Goal: Task Accomplishment & Management: Complete application form

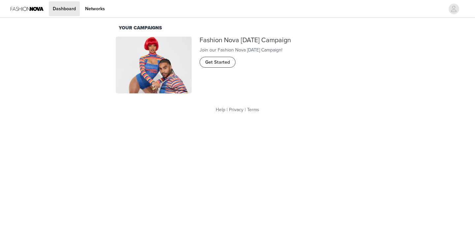
click at [208, 66] on span "Get Started" at bounding box center [217, 62] width 25 height 7
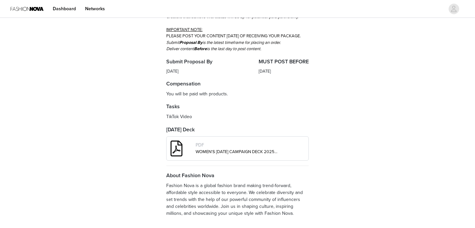
scroll to position [225, 0]
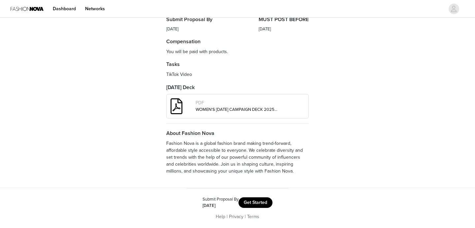
click at [254, 199] on button "Get Started" at bounding box center [255, 202] width 34 height 11
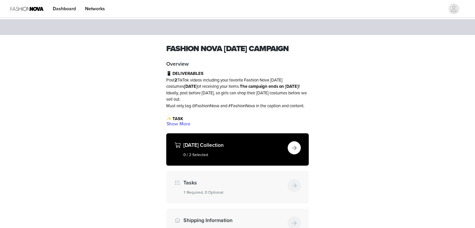
click at [253, 165] on div "Halloween Collection 0 / 2 Selected" at bounding box center [237, 149] width 142 height 32
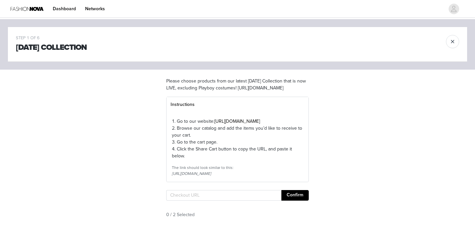
scroll to position [21, 0]
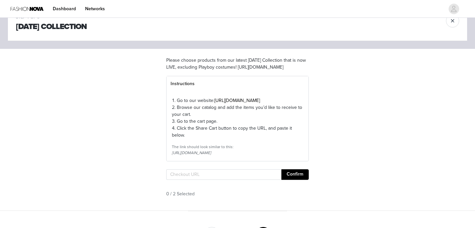
click at [237, 103] on link "https://www.fashionnova.com" at bounding box center [236, 101] width 45 height 6
click at [199, 180] on input "text" at bounding box center [223, 174] width 115 height 11
paste input "https://www.fashionnova.com/pages/shared-cart/12195821879420:1,39292193374332:1"
type input "https://www.fashionnova.com/pages/shared-cart/12195821879420:1,39292193374332:1"
click at [298, 180] on button "Confirm" at bounding box center [294, 174] width 27 height 11
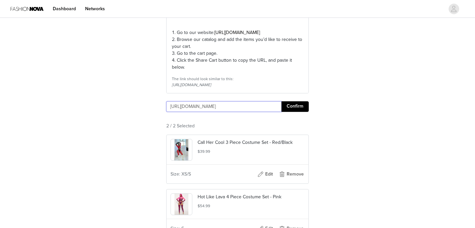
scroll to position [180, 0]
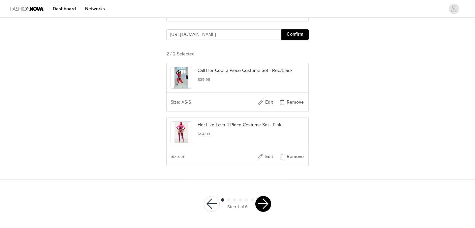
click at [261, 207] on button "button" at bounding box center [263, 204] width 16 height 16
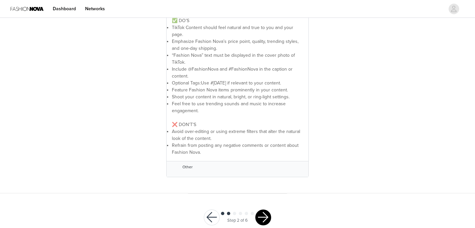
scroll to position [194, 0]
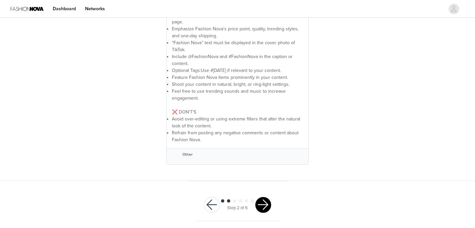
click at [262, 209] on button "button" at bounding box center [263, 205] width 16 height 16
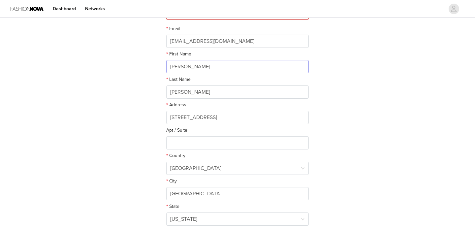
scroll to position [102, 0]
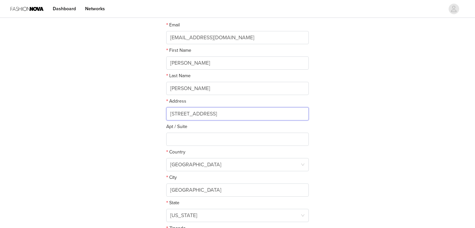
click at [249, 115] on input "7270 Southwest 48th Street" at bounding box center [237, 113] width 142 height 13
drag, startPoint x: 249, startPoint y: 114, endPoint x: 150, endPoint y: 114, distance: 98.9
click at [150, 114] on div "STEP 3 OF 6 Shipping Information This is where we will send your products. Plea…" at bounding box center [237, 87] width 475 height 341
type input "1014 Southwest 5th Avenue"
type input "109"
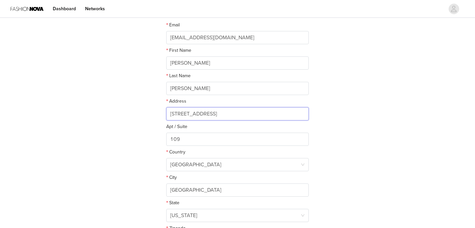
scroll to position [180, 0]
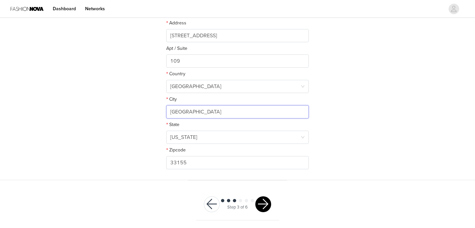
click at [193, 113] on input "Miami" at bounding box center [237, 111] width 142 height 13
drag, startPoint x: 193, startPoint y: 114, endPoint x: 146, endPoint y: 114, distance: 46.8
click at [146, 114] on div "STEP 3 OF 6 Shipping Information This is where we will send your products. Plea…" at bounding box center [237, 9] width 475 height 341
type input "Gainesville"
click at [202, 162] on input "33155" at bounding box center [237, 162] width 142 height 13
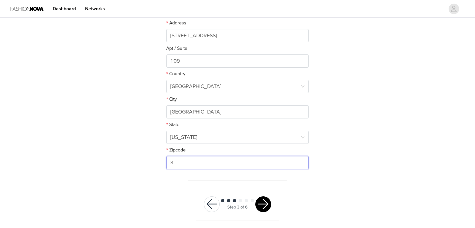
type input "32601"
click at [126, 108] on div "STEP 3 OF 6 Shipping Information This is where we will send your products. Plea…" at bounding box center [237, 9] width 475 height 341
click at [261, 201] on button "button" at bounding box center [263, 204] width 16 height 16
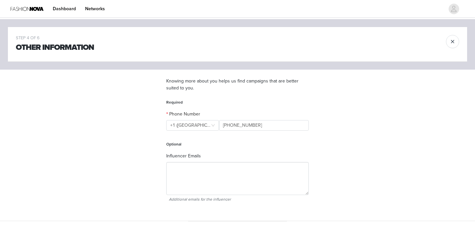
scroll to position [41, 0]
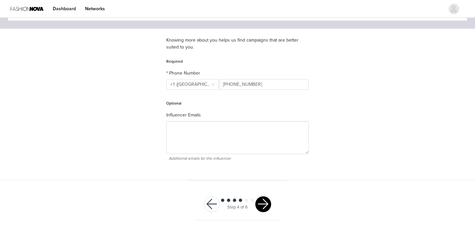
click at [266, 215] on div "Step 4 of 6" at bounding box center [237, 204] width 83 height 32
click at [264, 207] on button "button" at bounding box center [263, 204] width 16 height 16
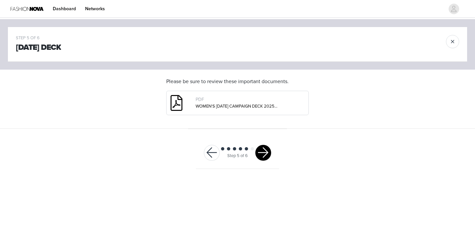
click at [265, 151] on button "button" at bounding box center [263, 153] width 16 height 16
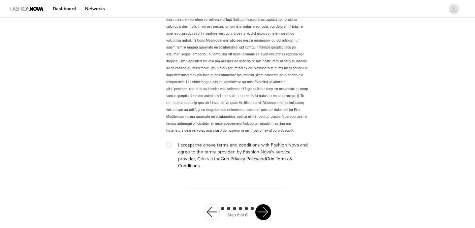
scroll to position [925, 0]
click at [197, 153] on span "I accept the above terms and conditions with Fashion Nova and agree to the term…" at bounding box center [243, 154] width 130 height 26
click at [170, 145] on input "checkbox" at bounding box center [168, 143] width 5 height 5
checkbox input "true"
click at [264, 203] on button "button" at bounding box center [263, 211] width 16 height 16
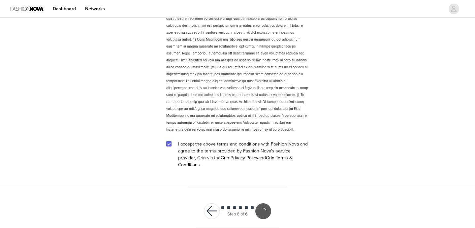
scroll to position [901, 0]
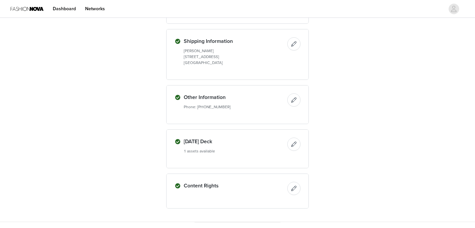
scroll to position [298, 0]
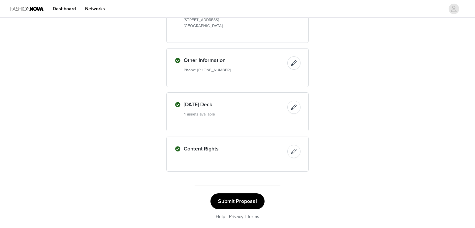
click at [240, 197] on button "Submit Proposal" at bounding box center [237, 201] width 54 height 16
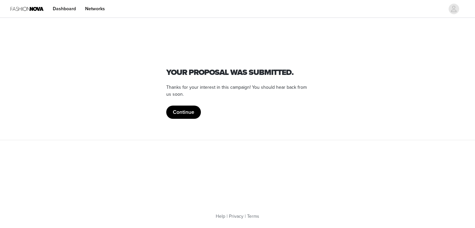
click at [186, 110] on button "Continue" at bounding box center [183, 111] width 35 height 13
